Goal: Task Accomplishment & Management: Manage account settings

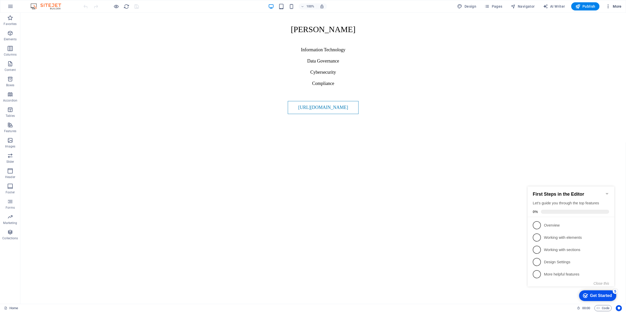
click at [615, 5] on span "More" at bounding box center [614, 6] width 16 height 5
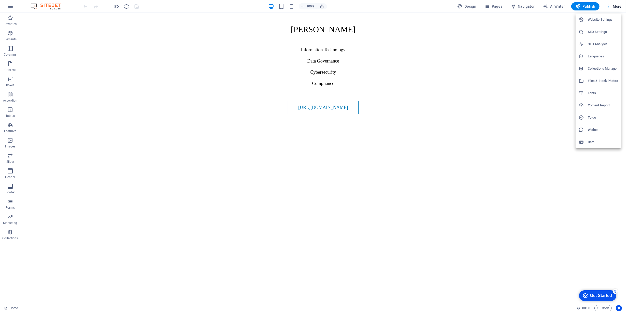
click at [596, 19] on h6 "Website Settings" at bounding box center [603, 20] width 30 height 6
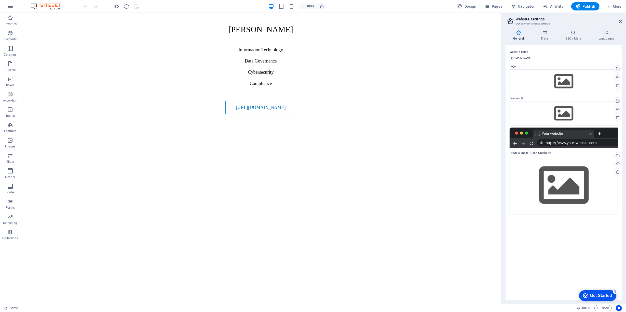
click at [571, 143] on div at bounding box center [564, 137] width 108 height 20
click at [521, 34] on icon at bounding box center [519, 32] width 26 height 5
click at [548, 34] on icon at bounding box center [545, 32] width 22 height 5
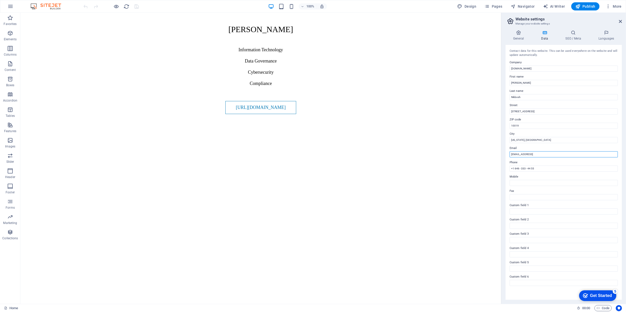
click at [574, 153] on input "[EMAIL_ADDRESS]" at bounding box center [564, 154] width 108 height 6
click at [512, 67] on input "[DOMAIN_NAME]" at bounding box center [564, 68] width 108 height 6
type input "[DOMAIN_NAME]"
click at [573, 34] on icon at bounding box center [573, 32] width 31 height 5
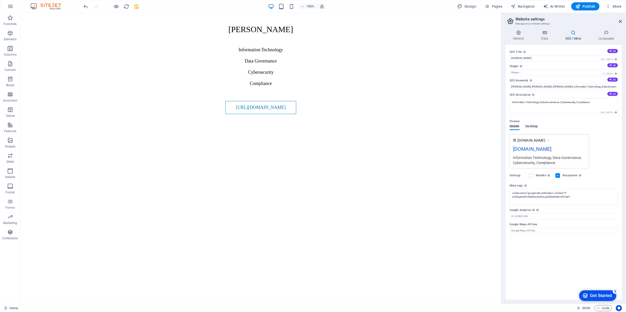
click at [532, 125] on span "Desktop" at bounding box center [532, 126] width 12 height 7
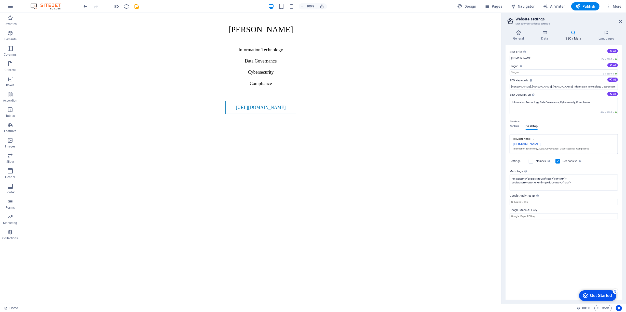
click at [514, 124] on p "Preview" at bounding box center [515, 121] width 10 height 6
click at [515, 125] on span "Mobile" at bounding box center [515, 126] width 10 height 7
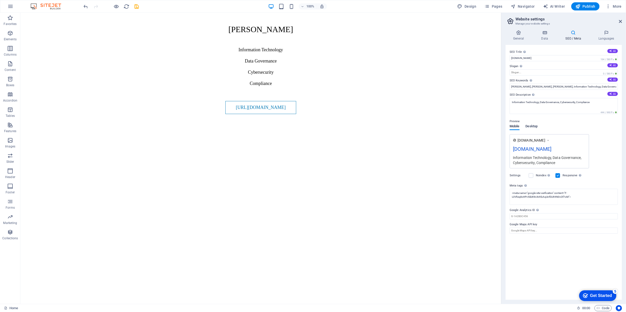
click at [530, 125] on span "Desktop" at bounding box center [532, 126] width 12 height 7
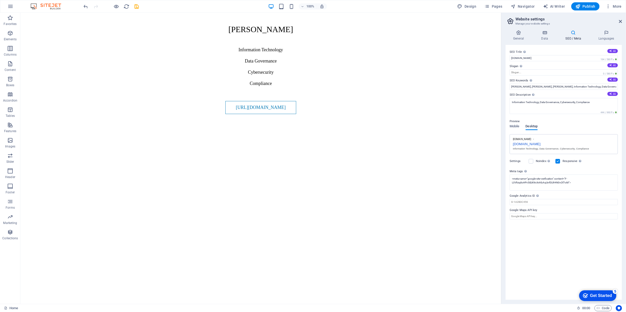
click at [529, 125] on span "Desktop" at bounding box center [532, 126] width 12 height 7
click at [514, 125] on span "Mobile" at bounding box center [515, 126] width 10 height 7
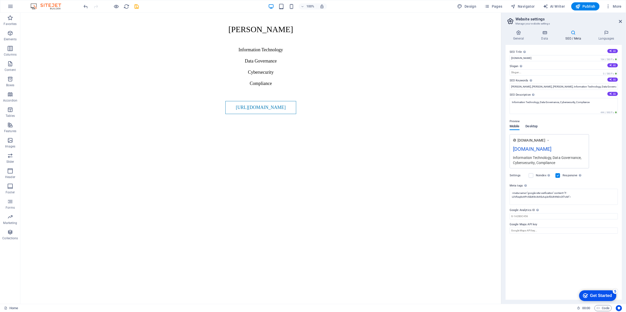
click at [531, 126] on span "Desktop" at bounding box center [532, 126] width 12 height 7
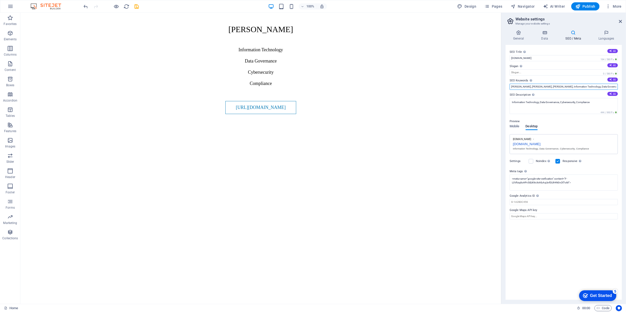
click at [566, 86] on input "[PERSON_NAME], [PERSON_NAME], [PERSON_NAME], Information Technology, Data Gover…" at bounding box center [564, 87] width 108 height 6
drag, startPoint x: 545, startPoint y: 86, endPoint x: 626, endPoint y: 87, distance: 80.8
click at [626, 87] on div "General Data SEO / Meta Languages Website name [DOMAIN_NAME] Logo Drag files he…" at bounding box center [564, 164] width 125 height 277
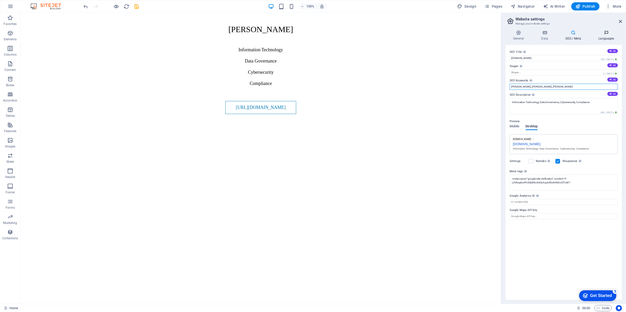
type input "[PERSON_NAME], [PERSON_NAME], [PERSON_NAME]"
click at [607, 34] on icon at bounding box center [606, 32] width 31 height 5
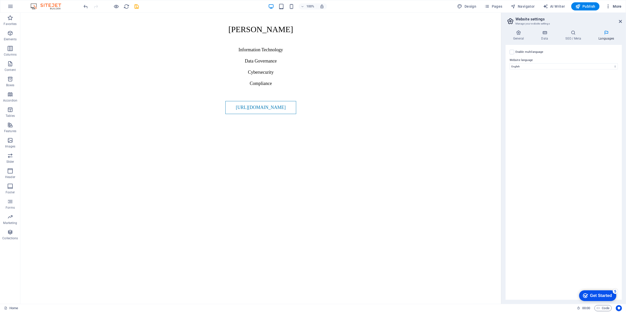
click at [609, 6] on icon "button" at bounding box center [608, 6] width 5 height 5
click at [584, 4] on div at bounding box center [313, 156] width 626 height 312
click at [583, 8] on span "Publish" at bounding box center [586, 6] width 20 height 5
